Goal: Find specific page/section: Find specific page/section

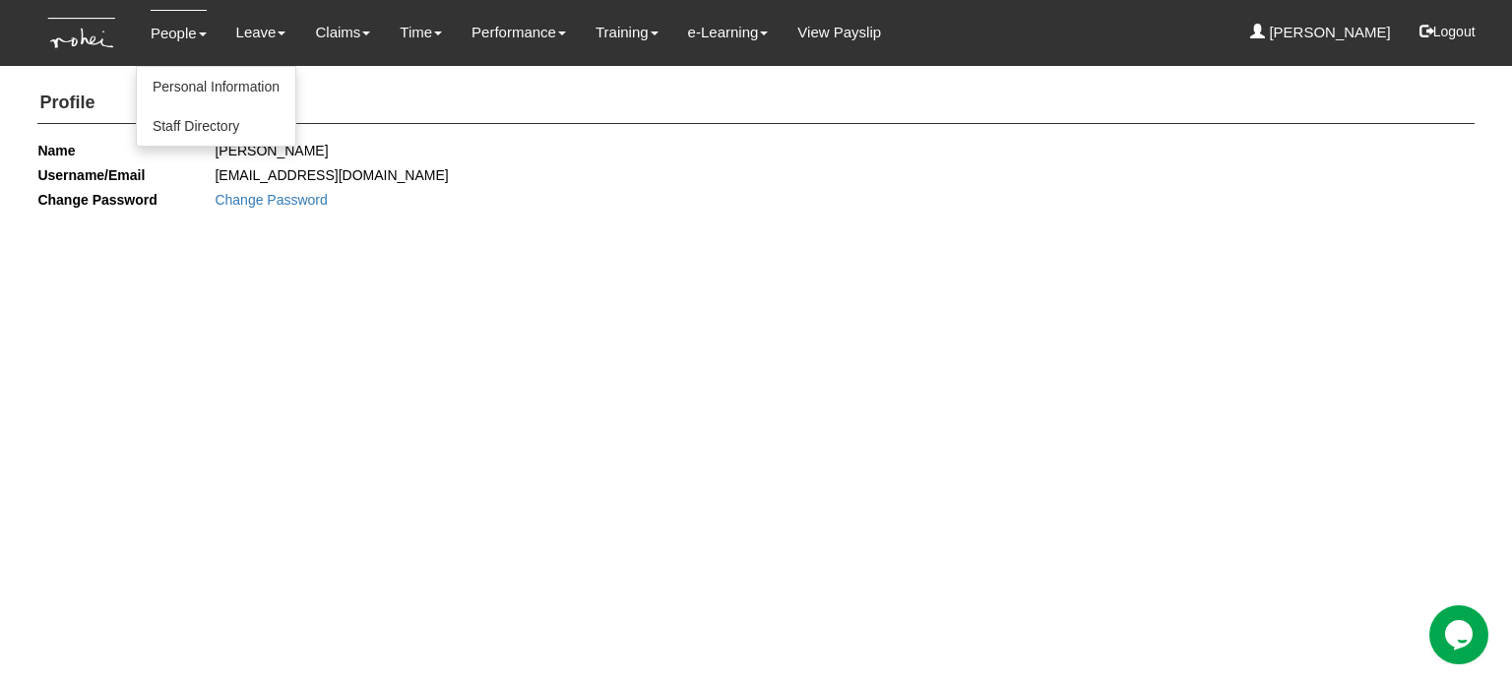
click at [193, 35] on link "People" at bounding box center [179, 33] width 56 height 46
click at [179, 27] on link "People" at bounding box center [179, 33] width 56 height 46
click at [198, 122] on link "Staff Directory" at bounding box center [216, 125] width 159 height 39
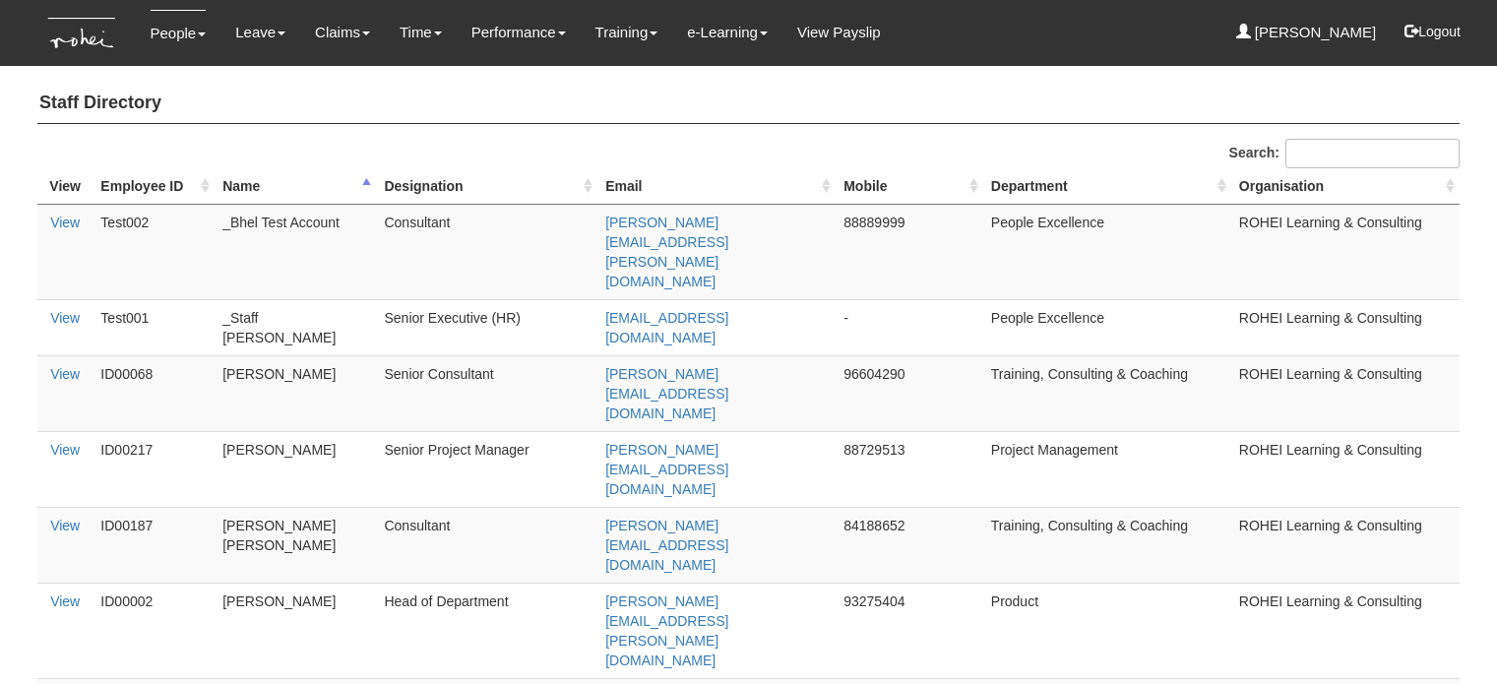
select select "50"
click at [1380, 155] on input "Search:" at bounding box center [1373, 154] width 174 height 30
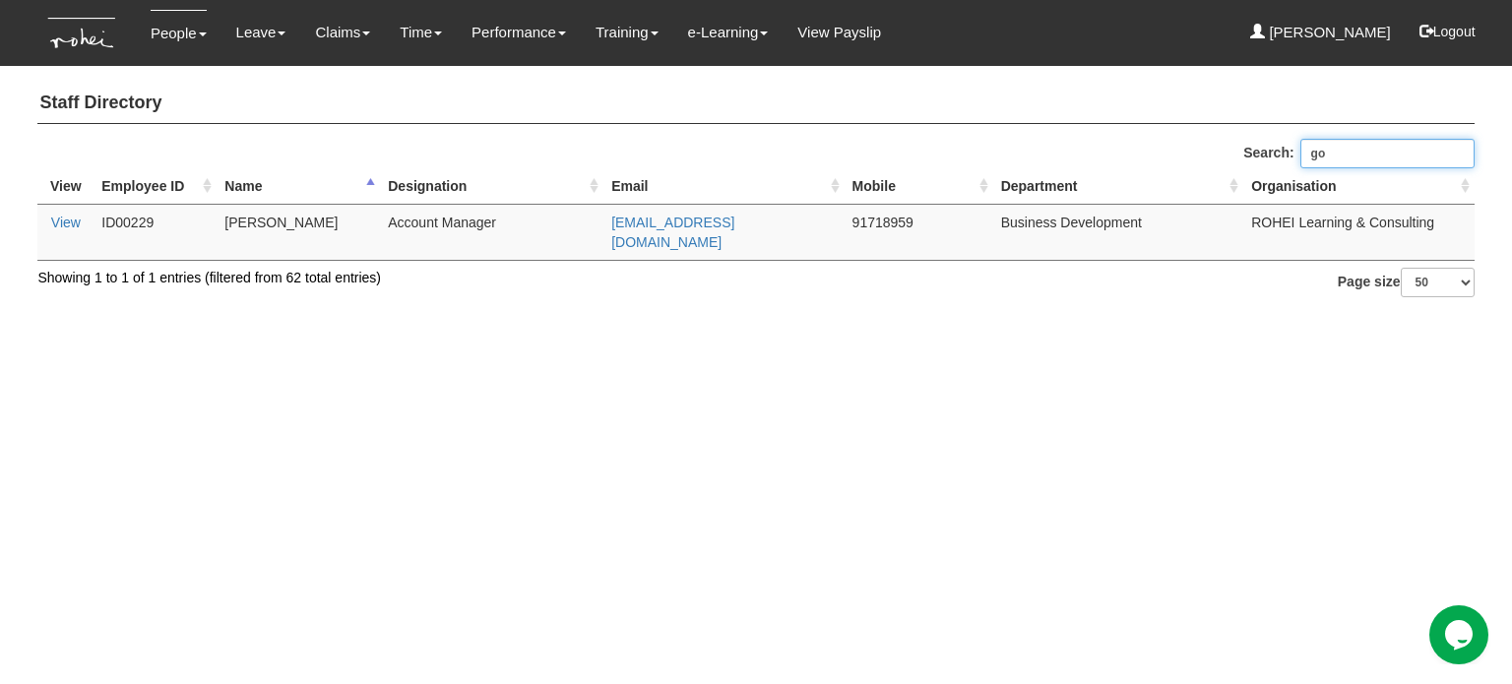
type input "g"
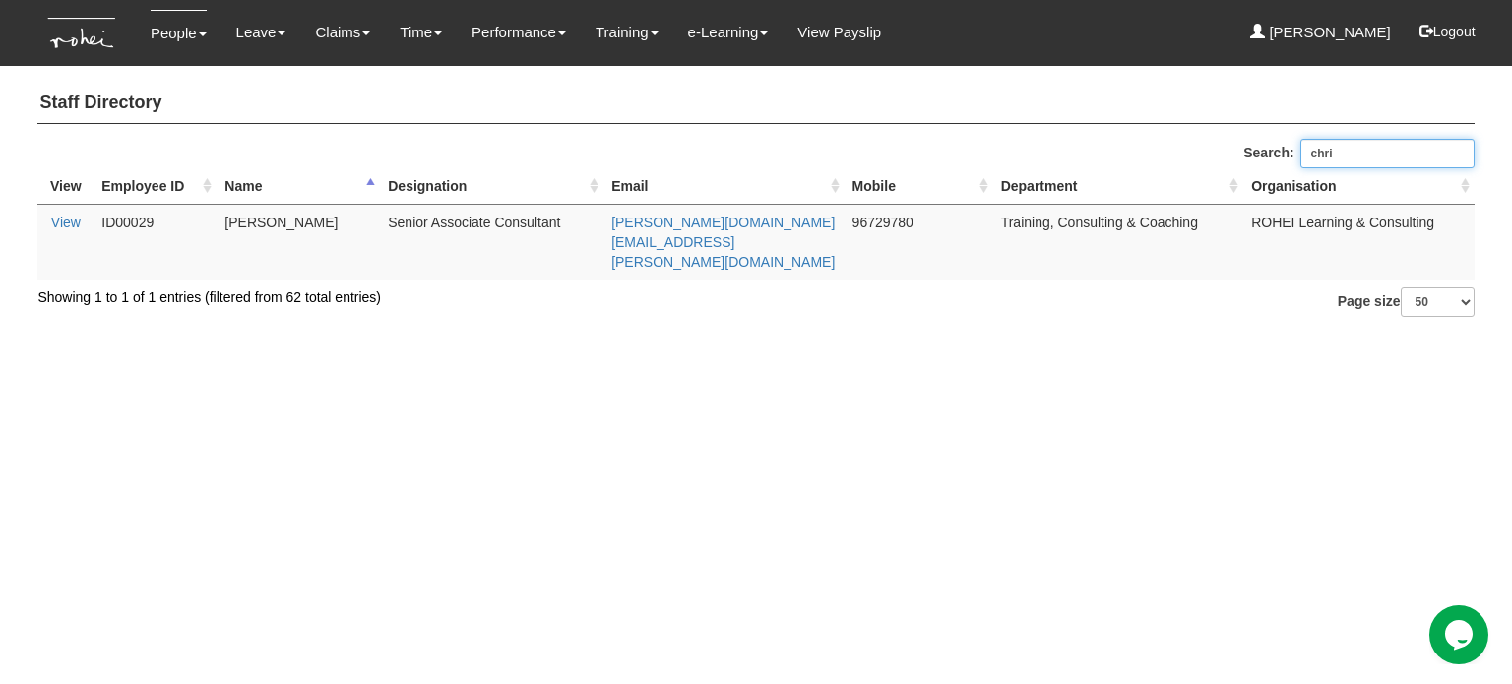
drag, startPoint x: 1347, startPoint y: 153, endPoint x: 1322, endPoint y: 155, distance: 24.7
click at [1322, 155] on input "chri" at bounding box center [1388, 154] width 174 height 30
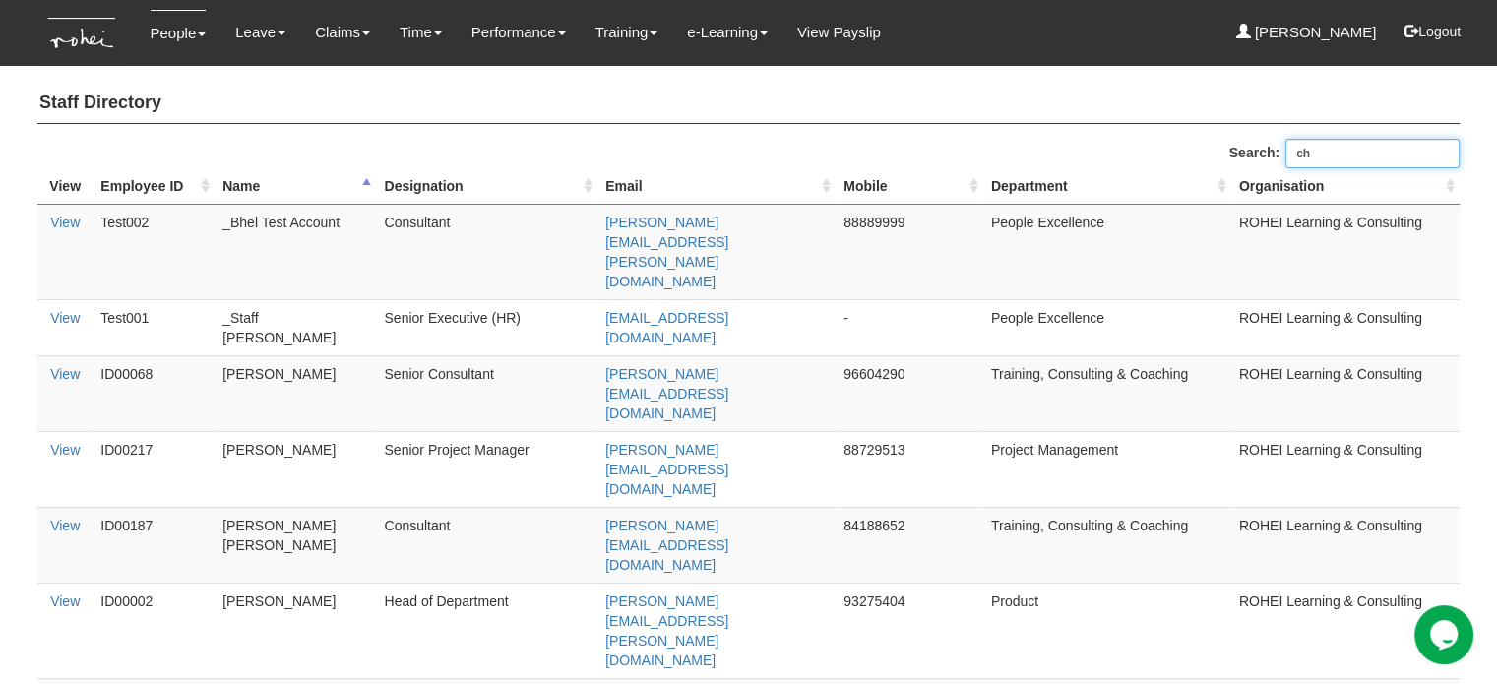
type input "c"
